Goal: Task Accomplishment & Management: Manage account settings

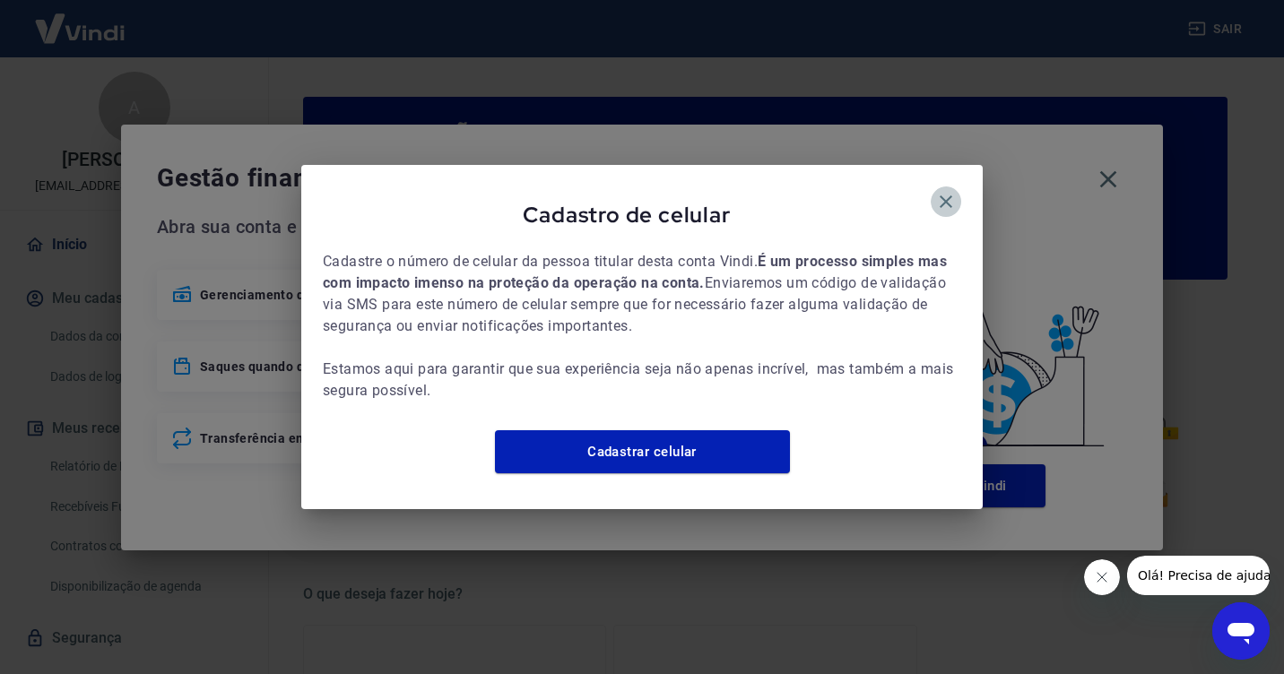
click at [951, 191] on icon "button" at bounding box center [946, 202] width 22 height 22
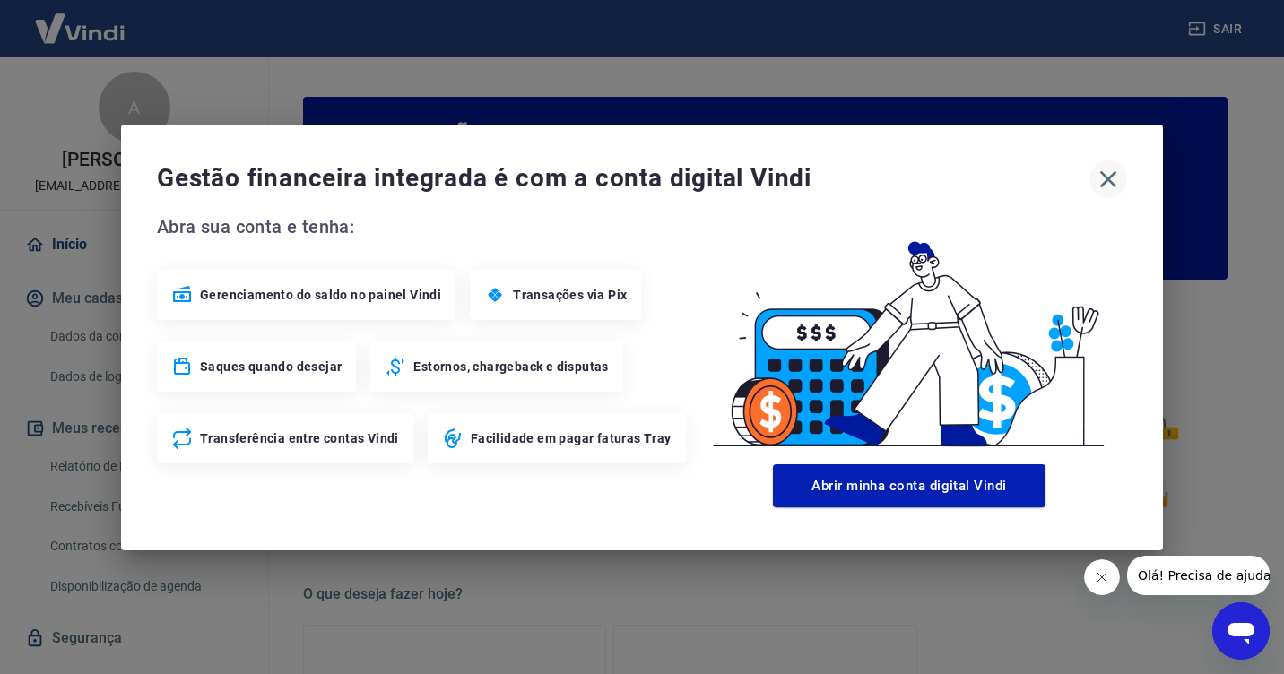
click at [1111, 183] on icon "button" at bounding box center [1108, 178] width 17 height 17
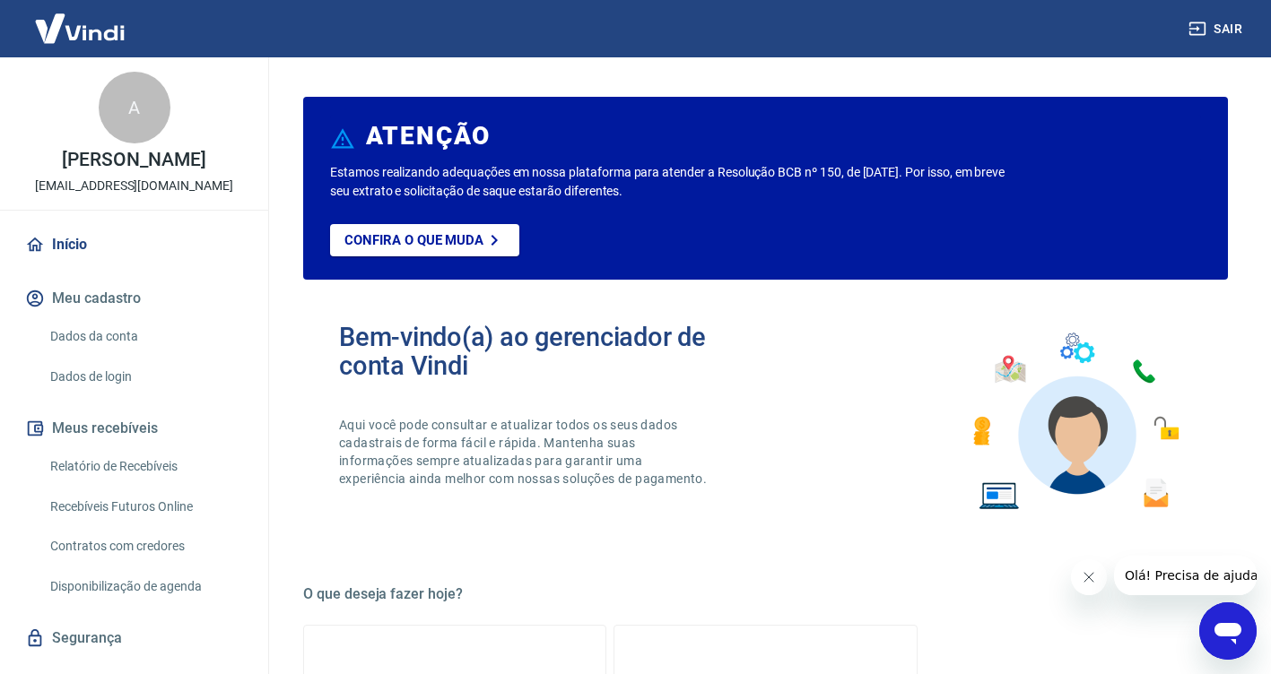
click at [98, 458] on link "Relatório de Recebíveis" at bounding box center [145, 466] width 204 height 37
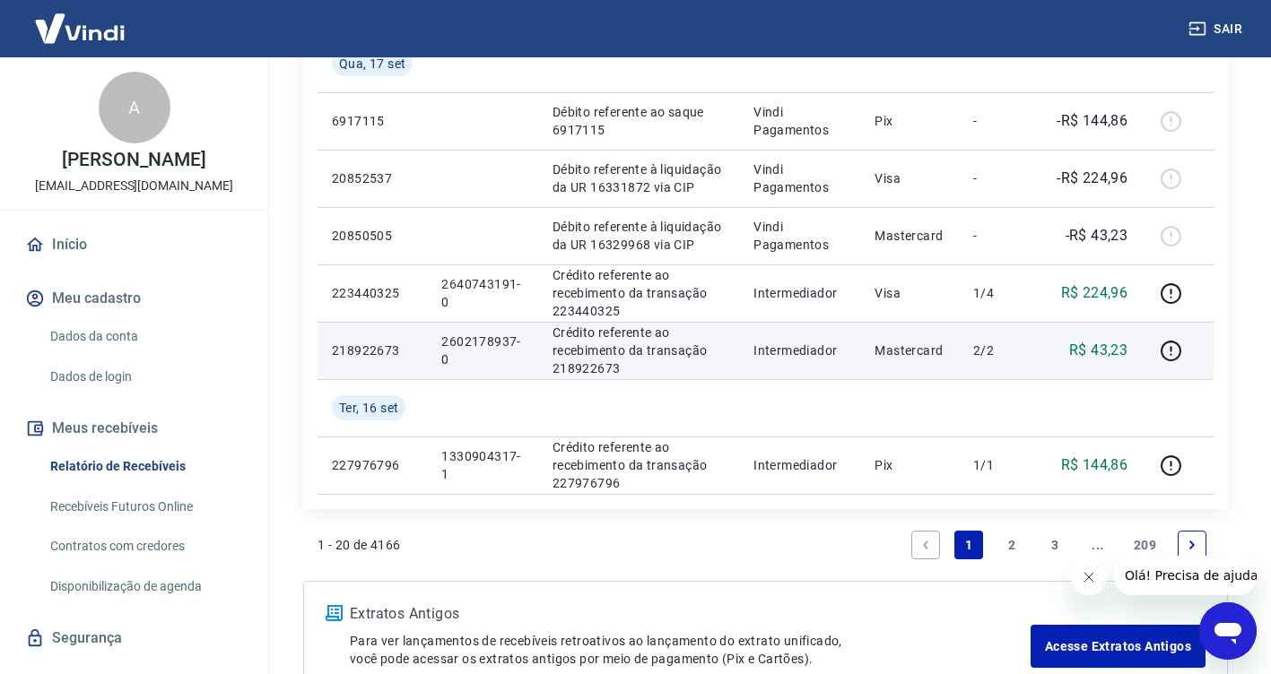
scroll to position [1365, 0]
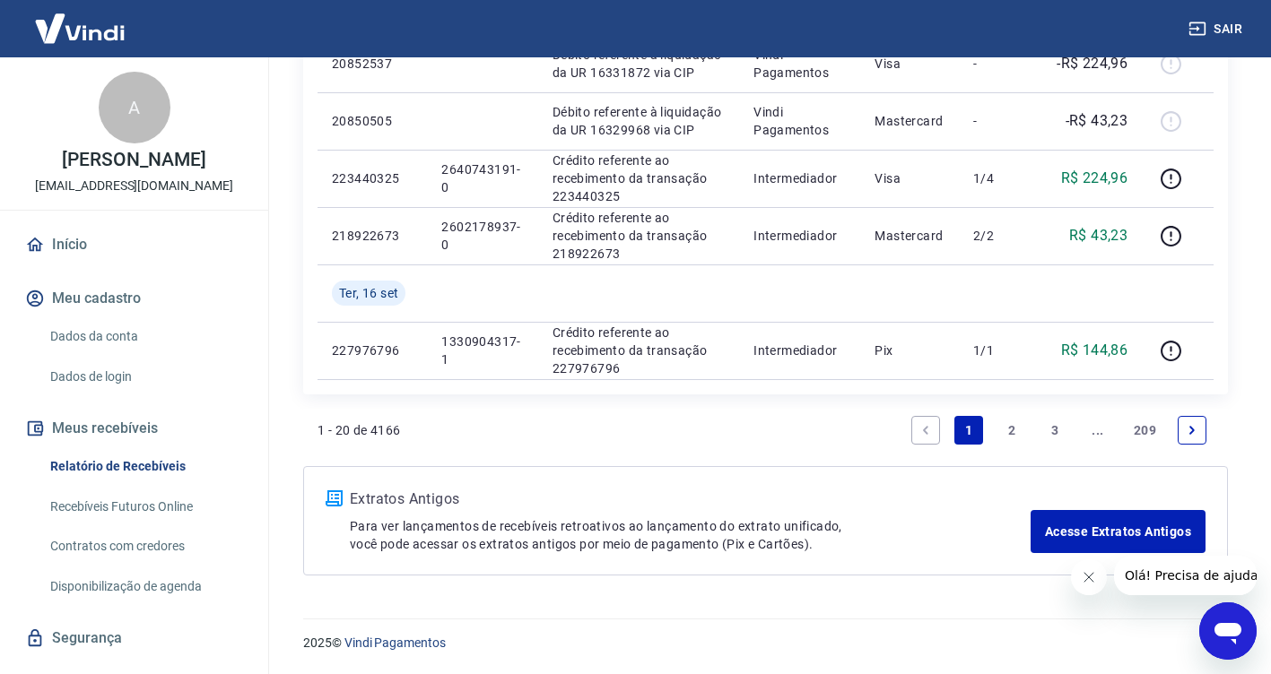
click at [1011, 427] on link "2" at bounding box center [1011, 430] width 29 height 29
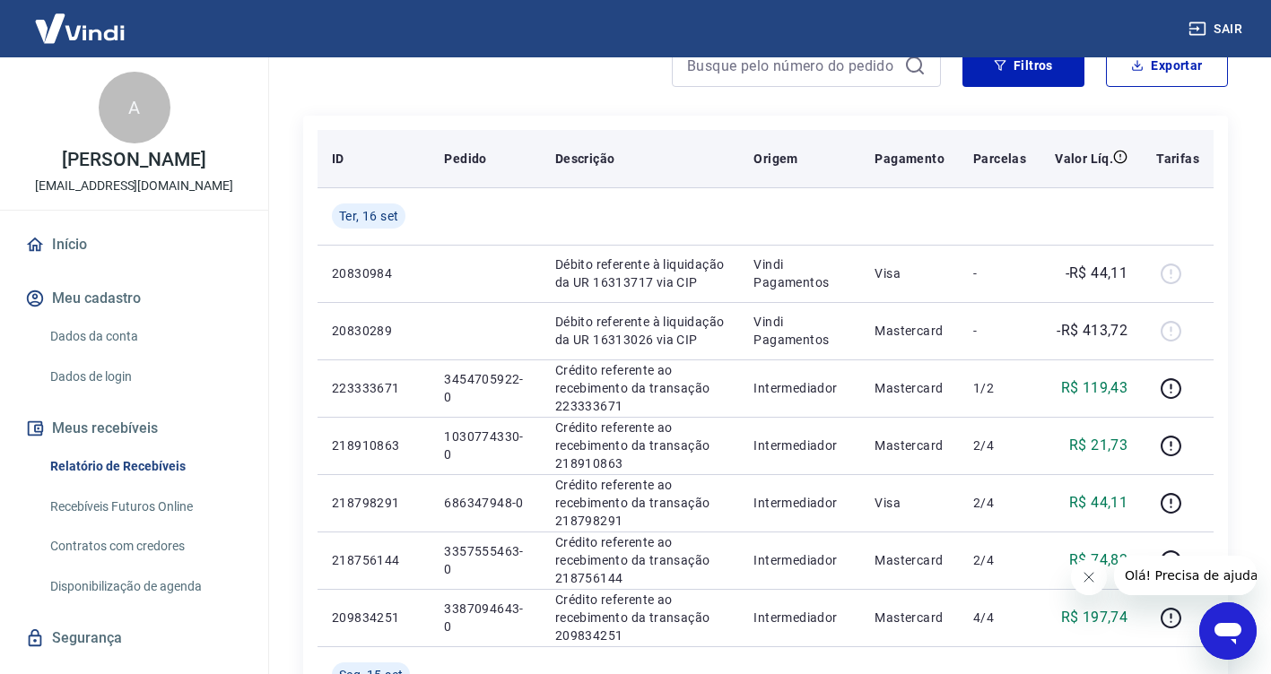
scroll to position [269, 0]
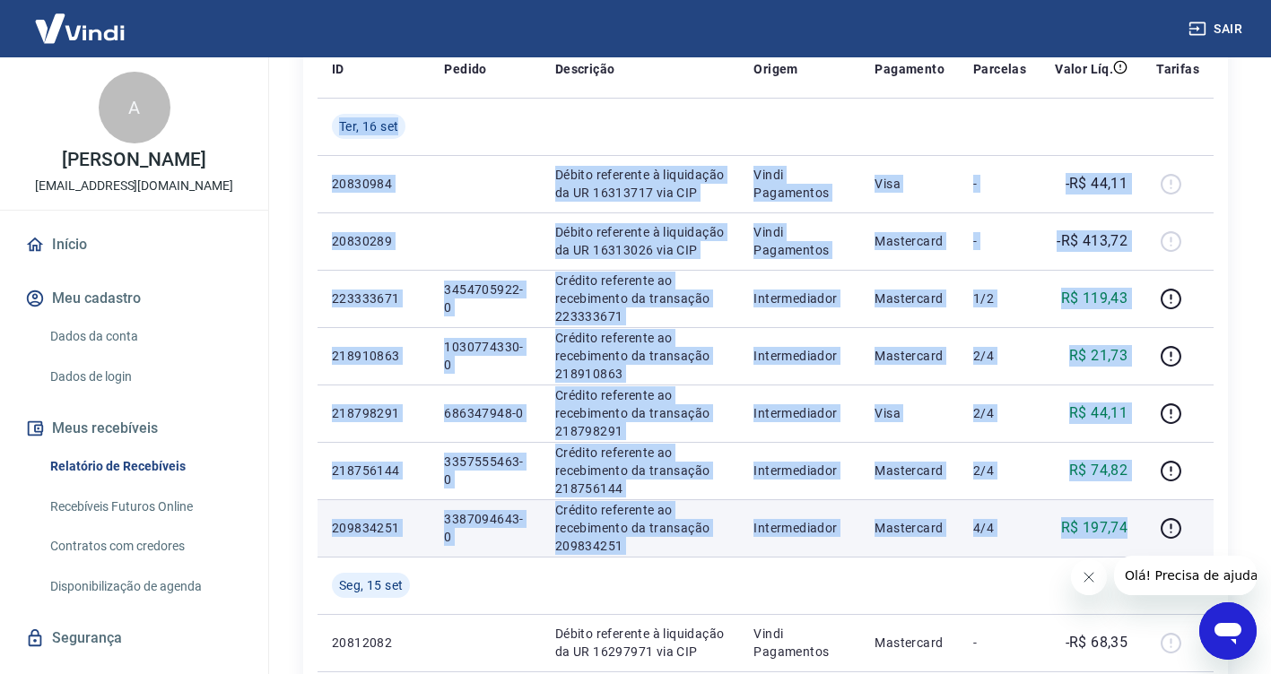
drag, startPoint x: 341, startPoint y: 124, endPoint x: 1117, endPoint y: 513, distance: 868.6
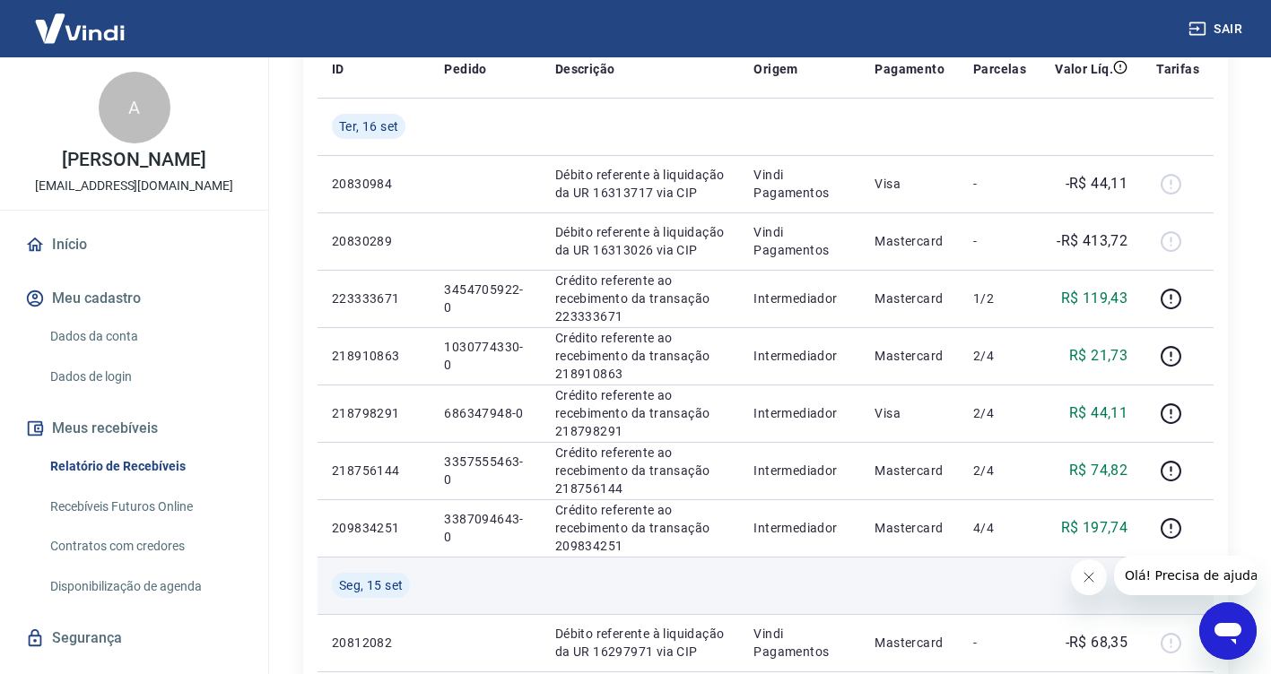
click at [738, 568] on td at bounding box center [640, 585] width 199 height 57
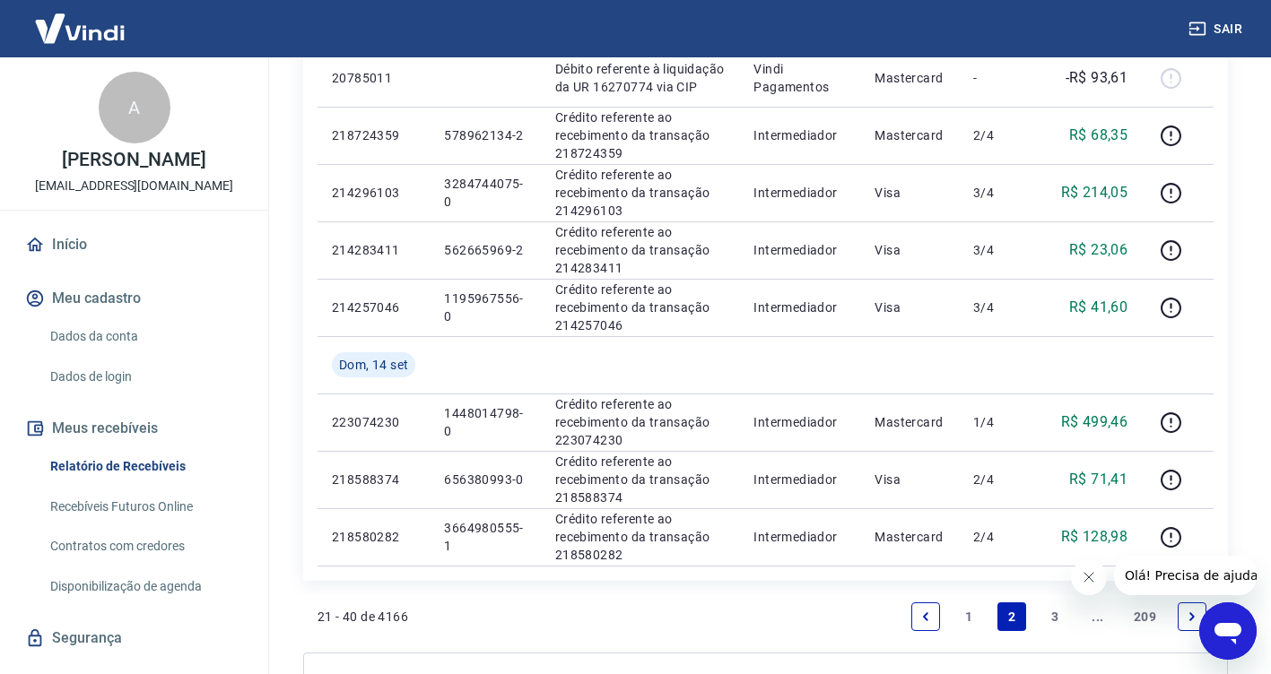
scroll to position [1307, 0]
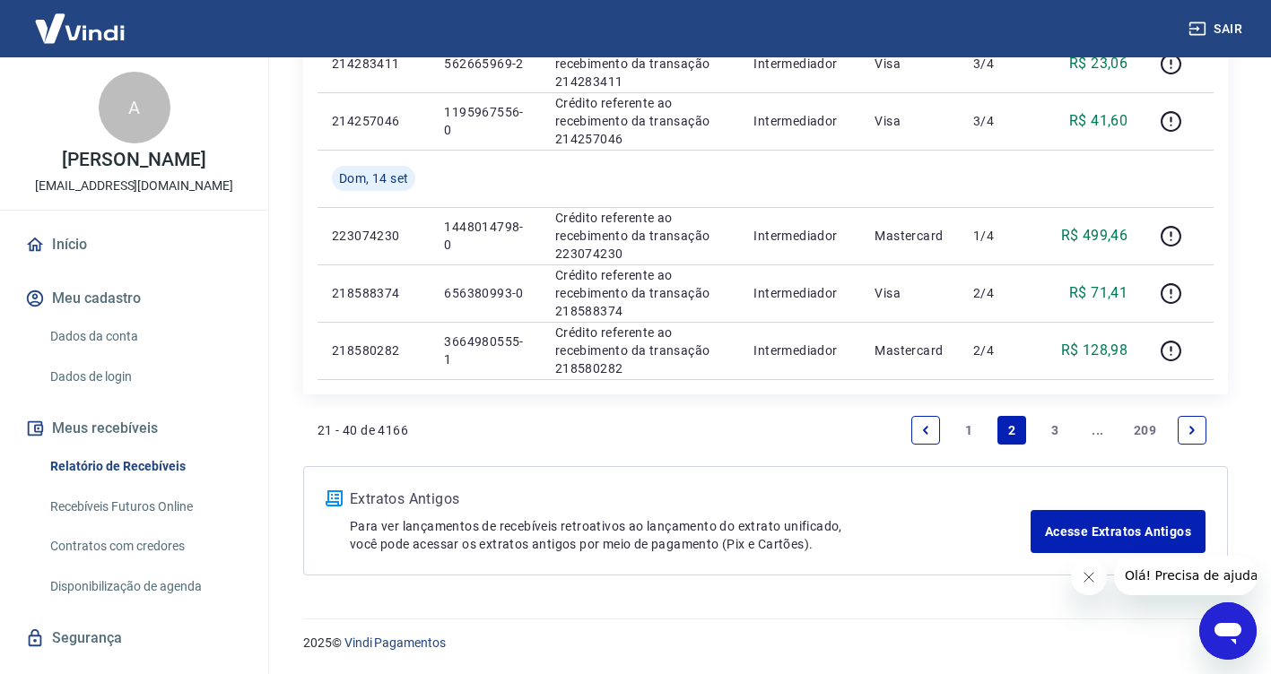
click at [966, 421] on link "1" at bounding box center [968, 430] width 29 height 29
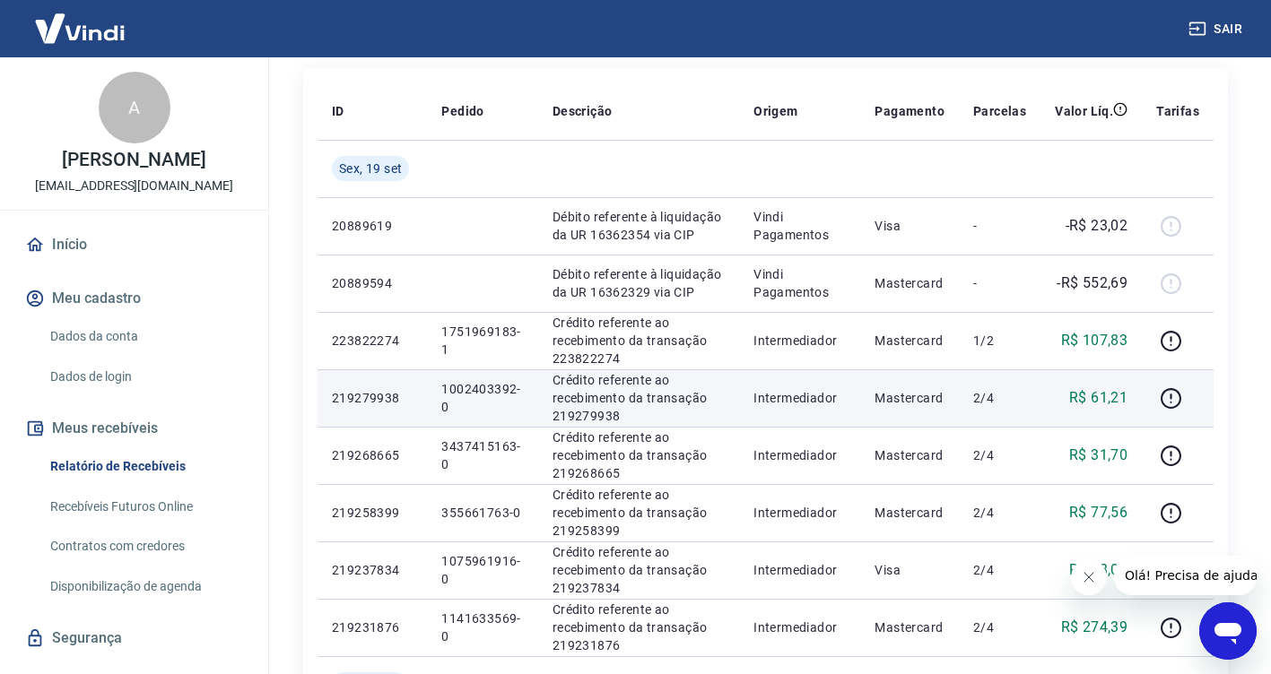
scroll to position [269, 0]
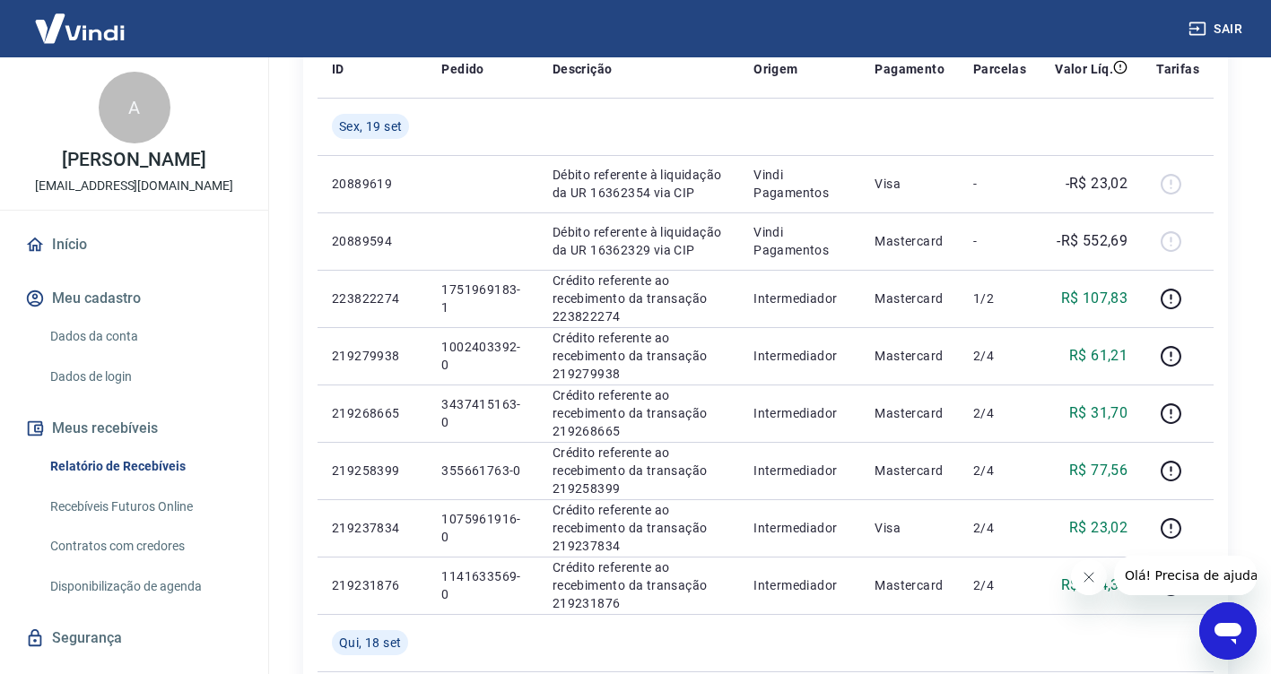
click at [1086, 576] on icon "Fechar mensagem da empresa" at bounding box center [1087, 577] width 9 height 9
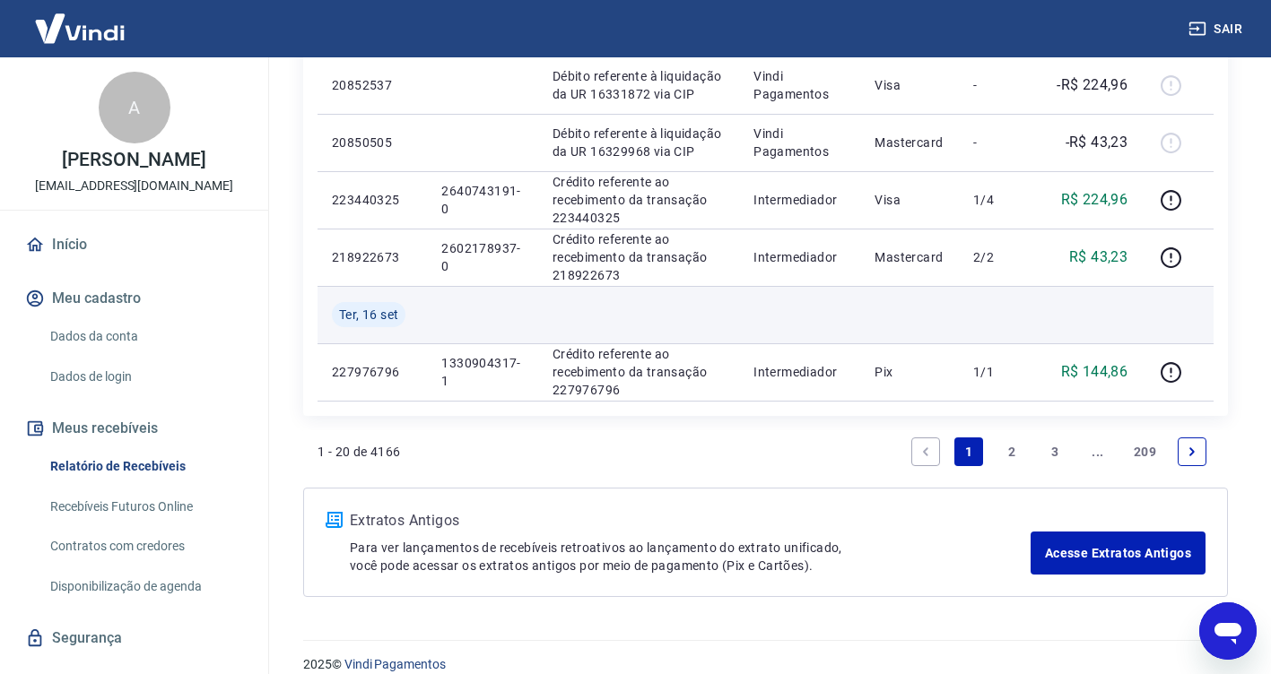
scroll to position [1345, 0]
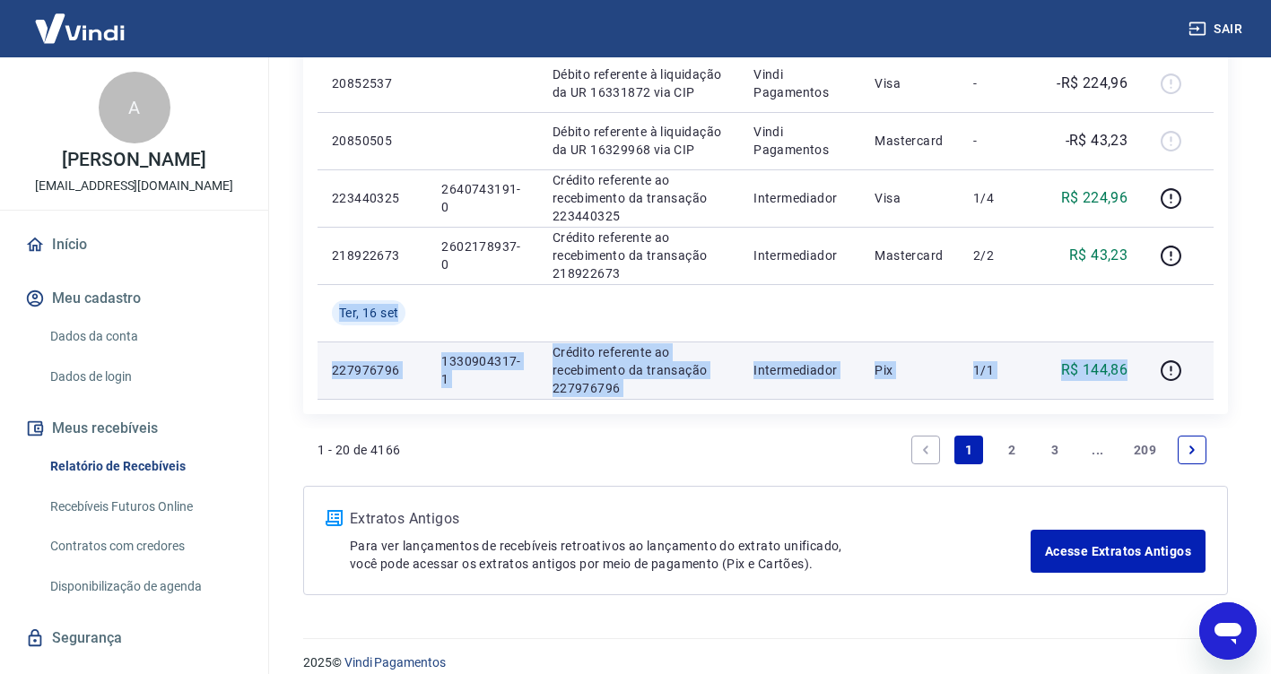
drag, startPoint x: 339, startPoint y: 308, endPoint x: 1135, endPoint y: 364, distance: 798.2
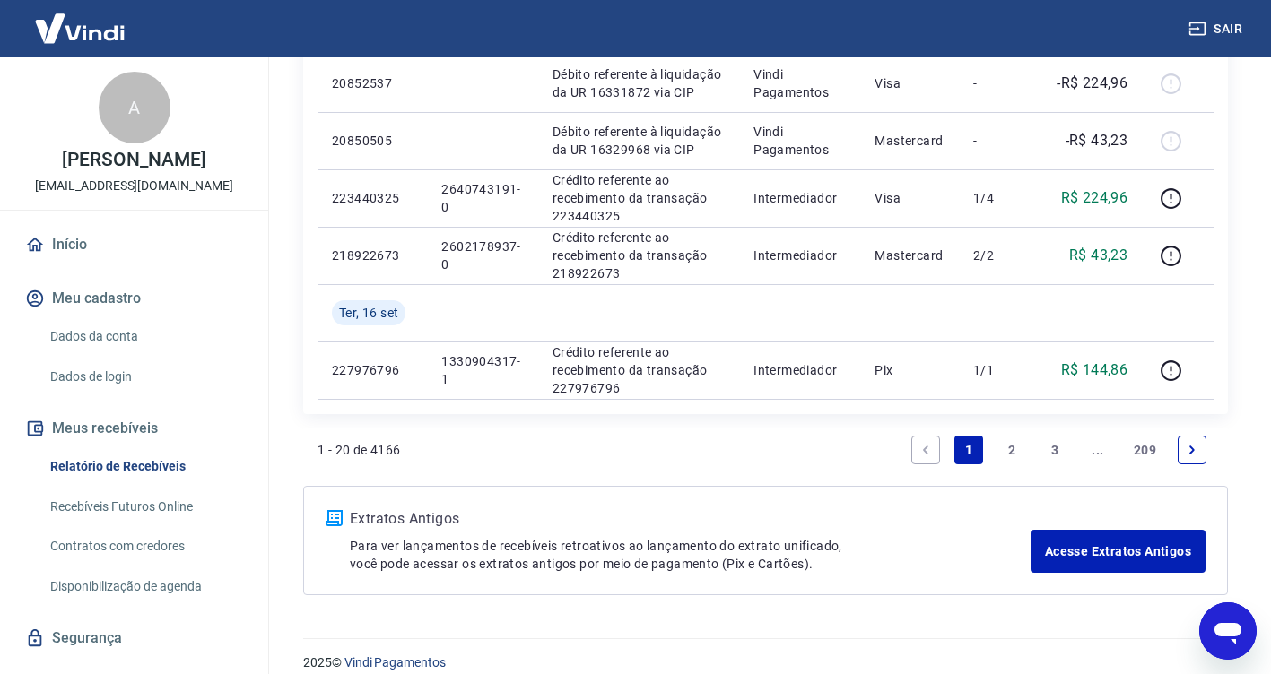
click at [594, 435] on div "1 - 20 de 4166 1 2 3 ... 209" at bounding box center [765, 450] width 896 height 43
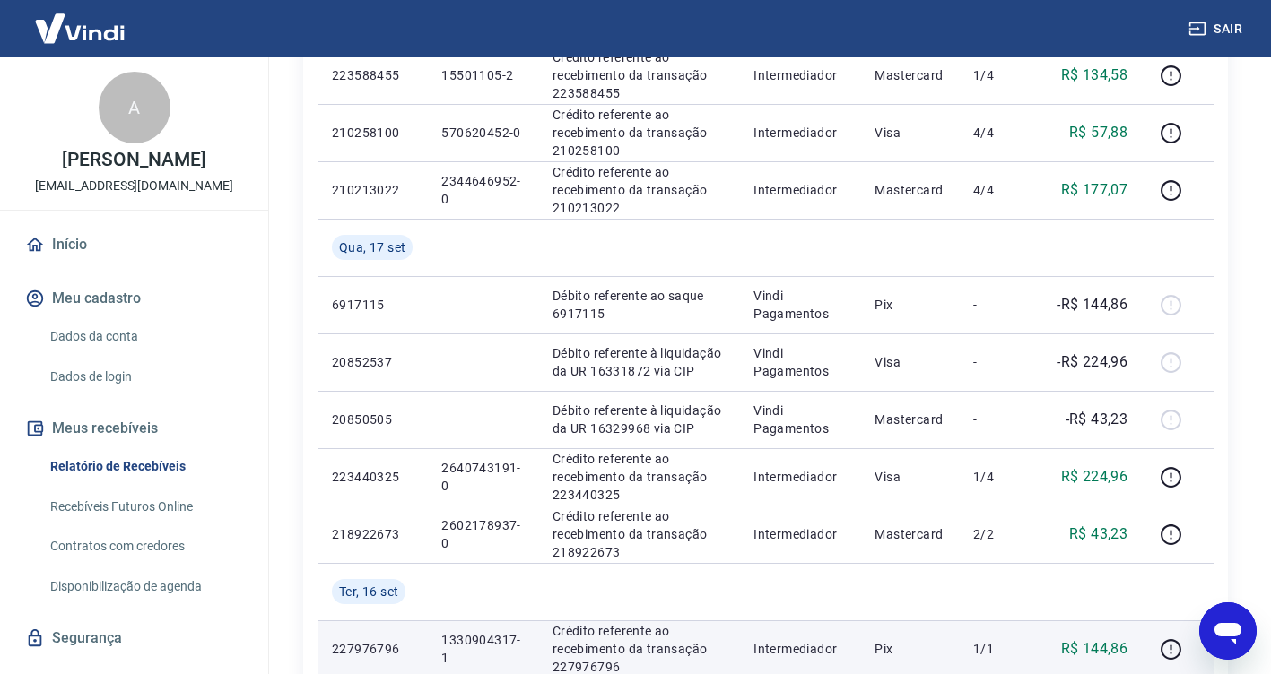
scroll to position [1166, 0]
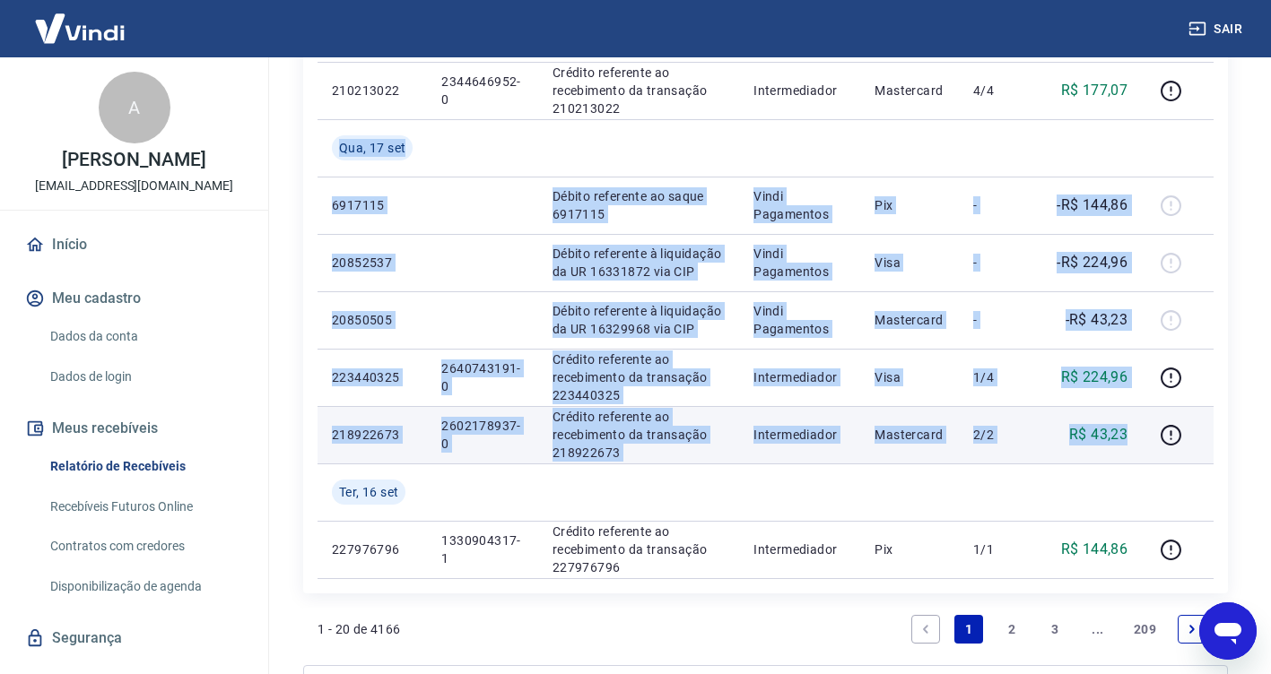
drag, startPoint x: 340, startPoint y: 144, endPoint x: 1131, endPoint y: 436, distance: 842.9
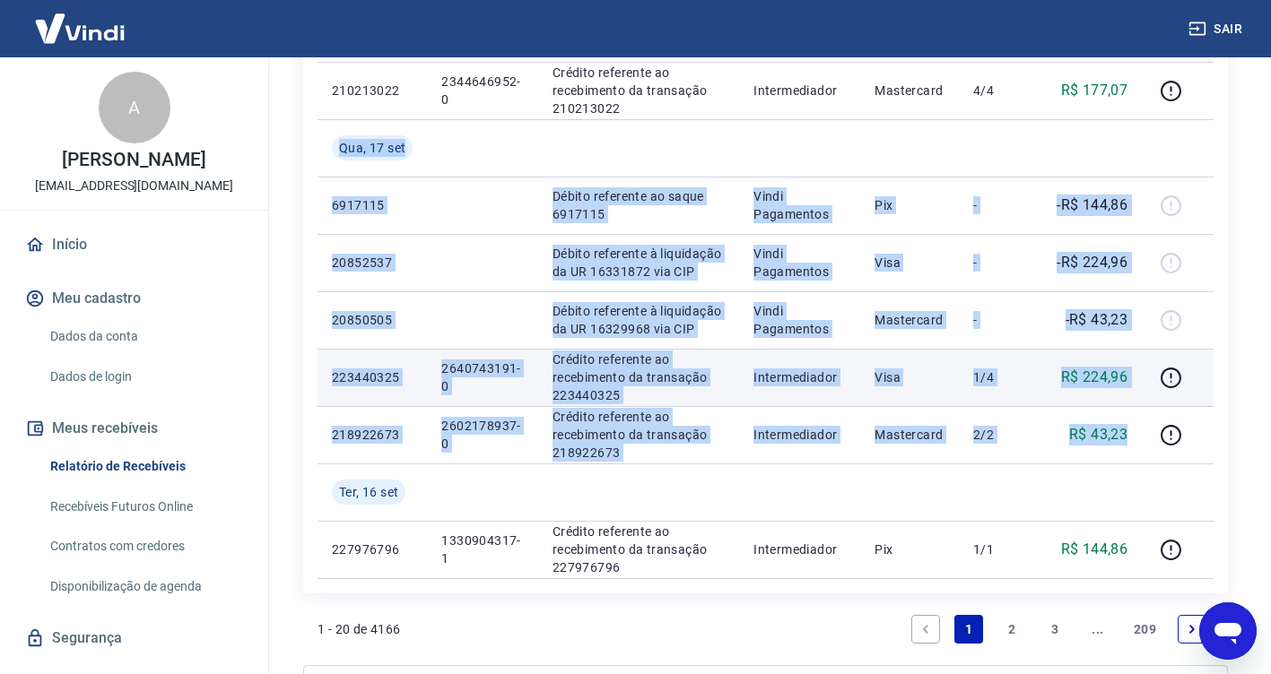
click at [875, 369] on td "Visa" at bounding box center [909, 377] width 99 height 57
